Goal: Check status: Check status

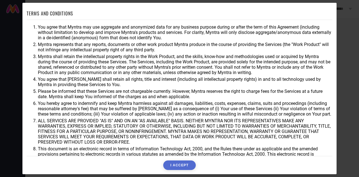
click at [189, 165] on button "I ACCEPT" at bounding box center [179, 165] width 32 height 10
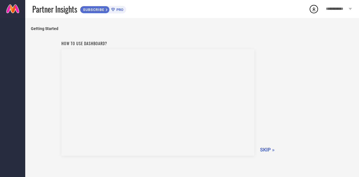
click at [266, 149] on span "SKIP »" at bounding box center [267, 150] width 15 height 6
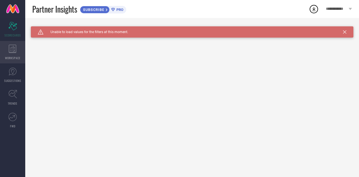
click at [11, 50] on icon at bounding box center [13, 49] width 8 height 8
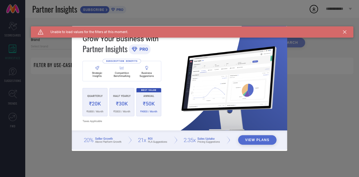
type input "1 STOP FASHION"
type input "All"
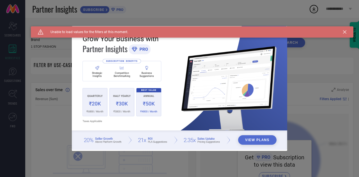
click at [344, 33] on icon at bounding box center [344, 31] width 3 height 3
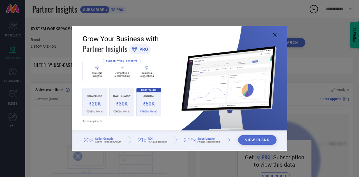
click at [273, 35] on icon at bounding box center [274, 34] width 3 height 3
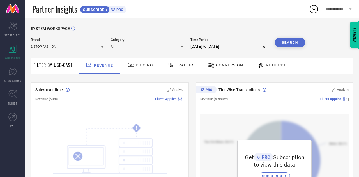
click at [143, 67] on span "Pricing" at bounding box center [144, 65] width 17 height 4
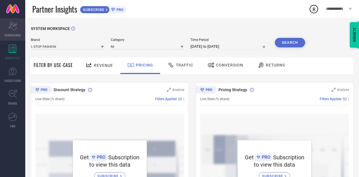
click at [13, 28] on icon "Scorecard" at bounding box center [12, 26] width 9 height 8
